Goal: Information Seeking & Learning: Learn about a topic

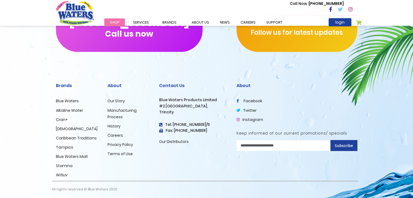
scroll to position [936, 0]
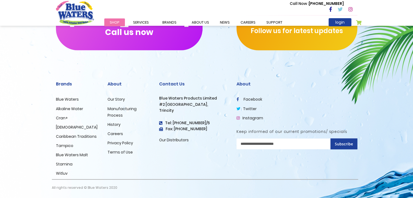
click at [63, 99] on link "Blue Waters" at bounding box center [67, 99] width 23 height 5
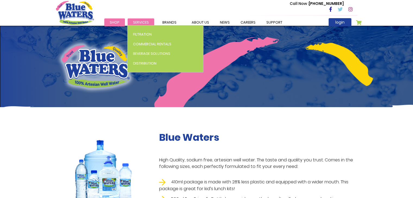
click at [142, 19] on link "Services" at bounding box center [141, 22] width 27 height 8
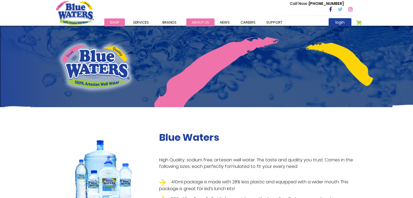
click at [200, 22] on link "about us" at bounding box center [200, 22] width 28 height 8
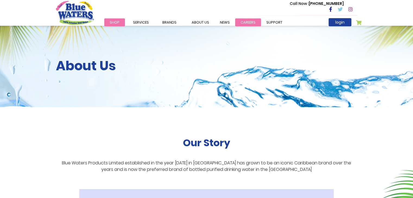
click at [241, 22] on link "careers" at bounding box center [248, 22] width 26 height 8
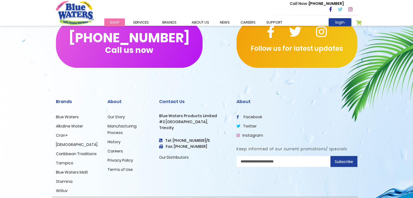
scroll to position [554, 0]
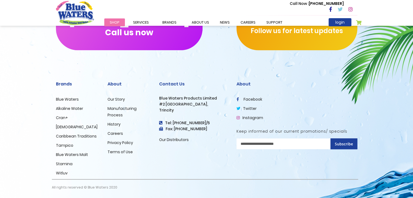
drag, startPoint x: 417, startPoint y: 93, endPoint x: 404, endPoint y: 163, distance: 71.1
